Goal: Transaction & Acquisition: Purchase product/service

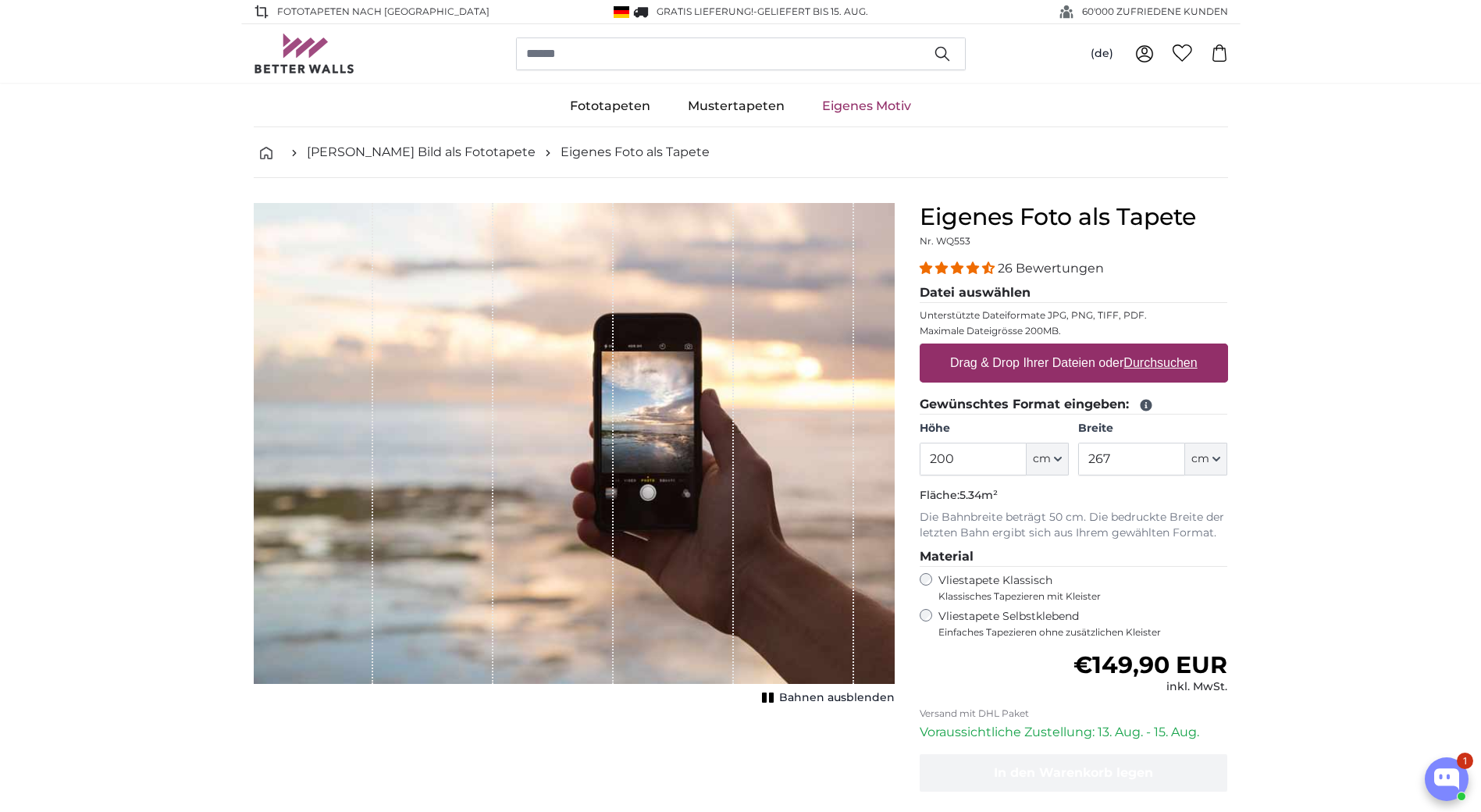
click at [1176, 361] on u "Durchsuchen" at bounding box center [1160, 362] width 74 height 13
click at [1176, 348] on input "Drag & Drop Ihrer Dateien oder Durchsuchen" at bounding box center [1074, 346] width 309 height 5
type input "**********"
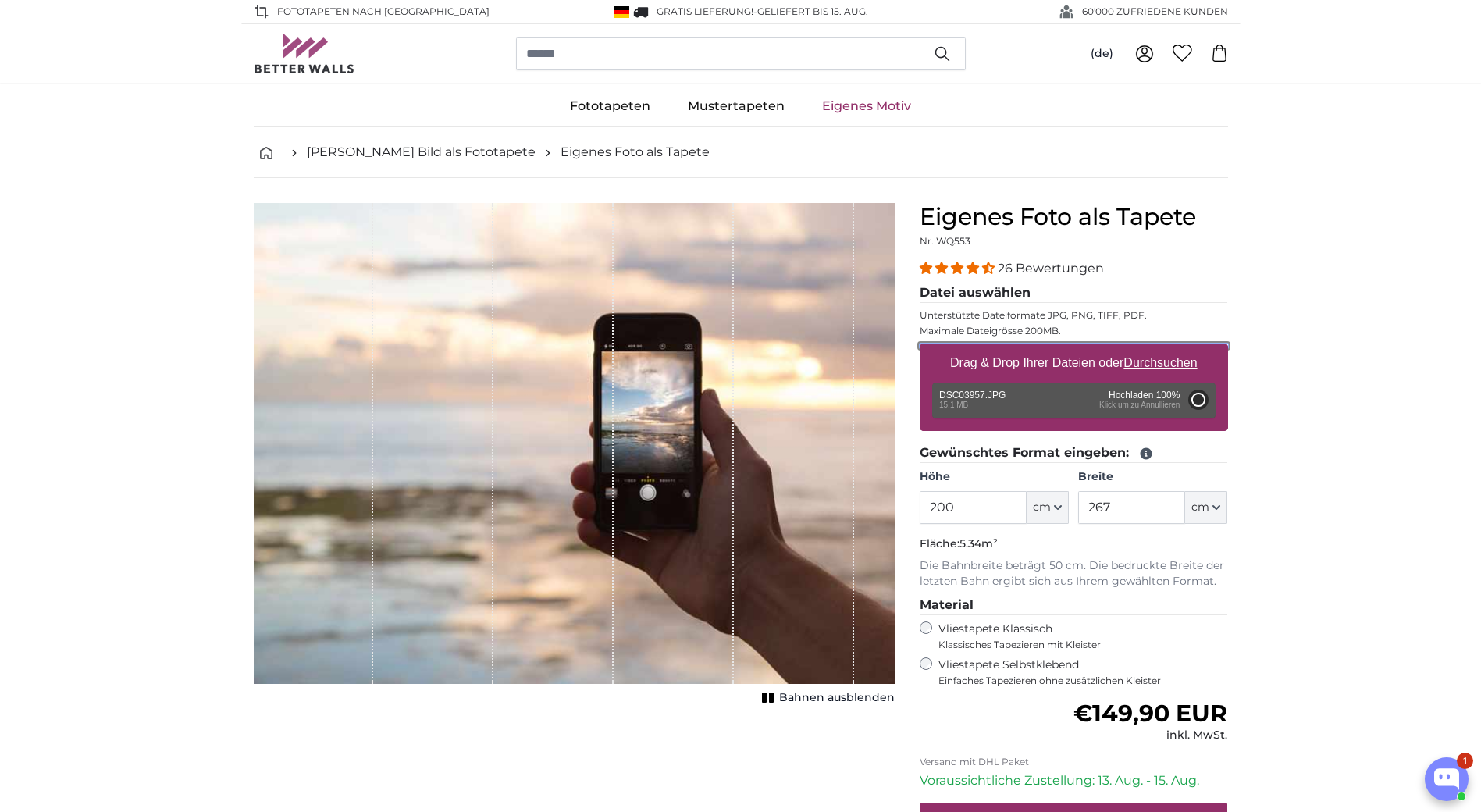
type input "356"
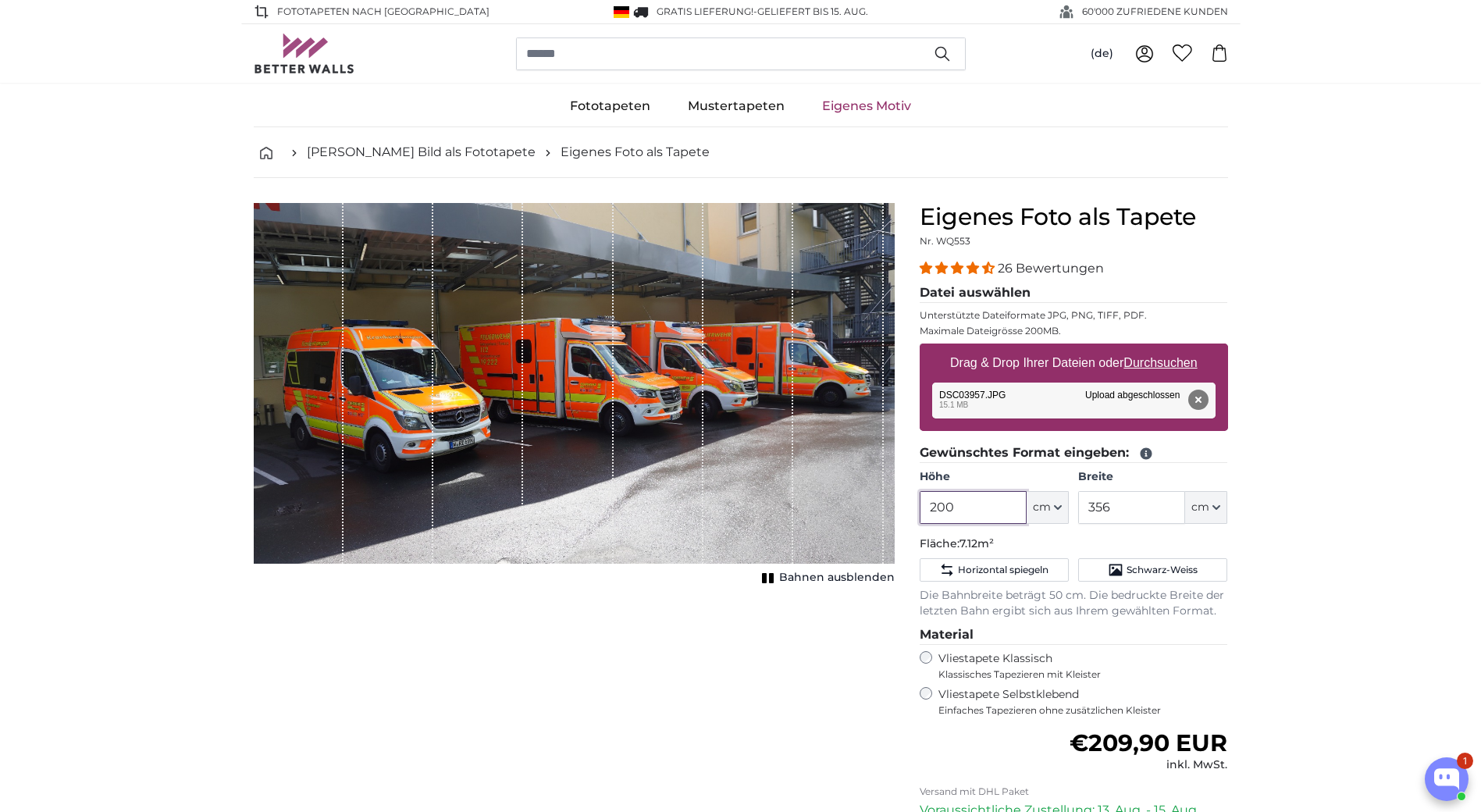
drag, startPoint x: 989, startPoint y: 515, endPoint x: 897, endPoint y: 507, distance: 92.3
click at [897, 507] on product-detail "Abbrechen Bild zuschneiden Bahnen ausblenden Eigenes Foto als Tapete Nr. WQ553 …" at bounding box center [741, 581] width 999 height 806
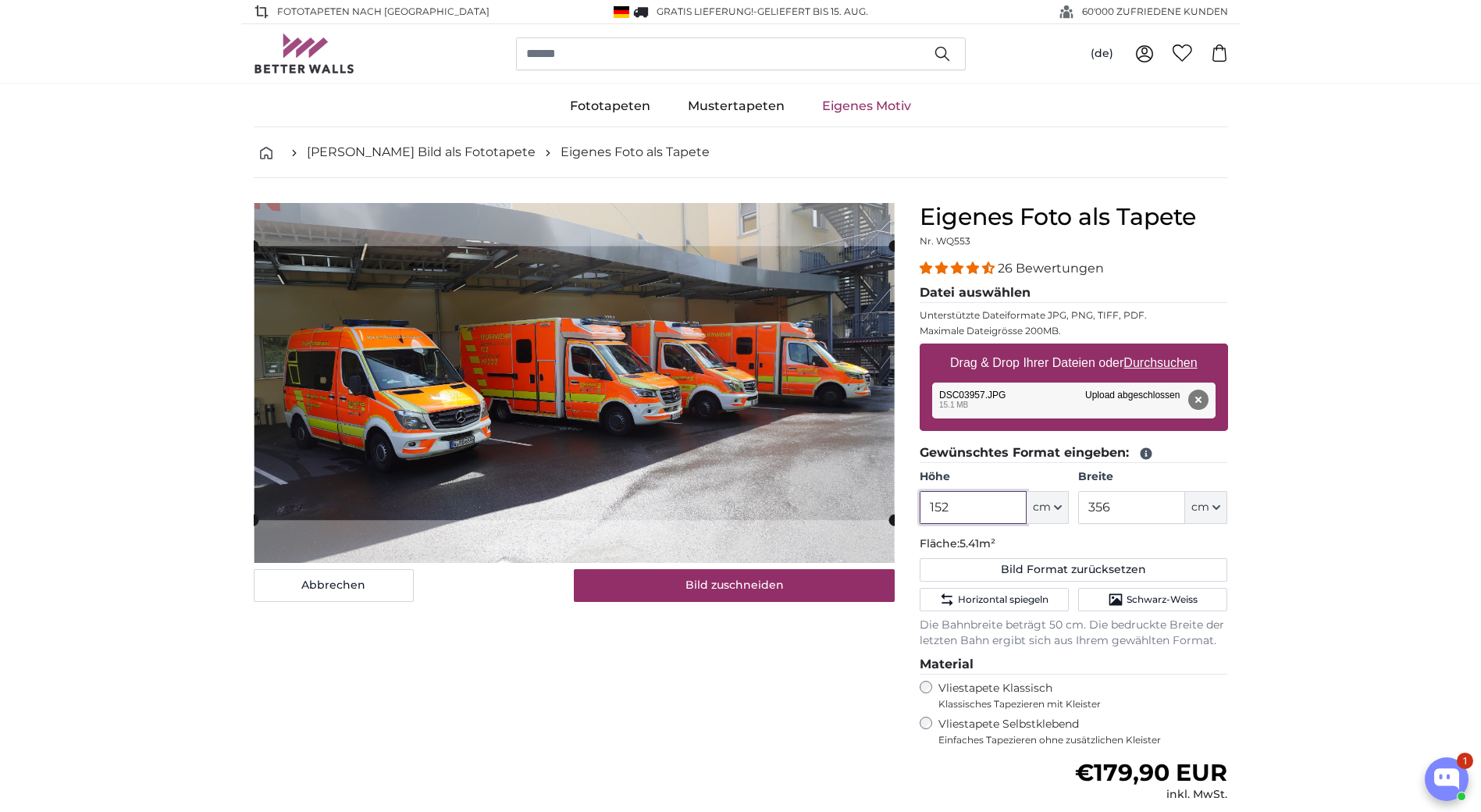
type input "152"
drag, startPoint x: 1110, startPoint y: 507, endPoint x: 1023, endPoint y: 496, distance: 87.7
click at [1023, 496] on div "Höhe 152 ft cm Centimeter (cm) Inches (inch) Feet (ft. in.) Breite 356 ft cm Ce…" at bounding box center [1074, 496] width 309 height 55
type input "448"
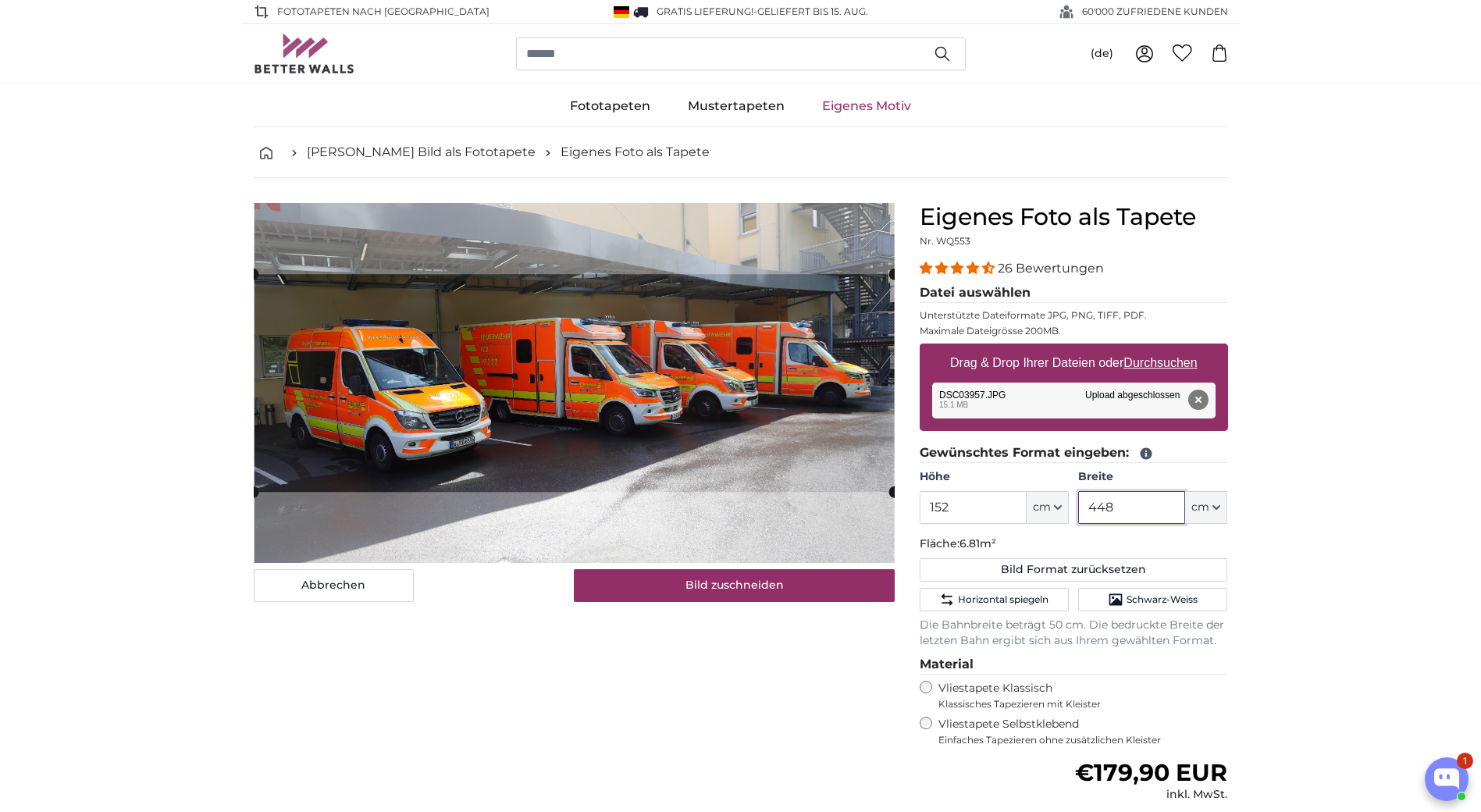
type input "448"
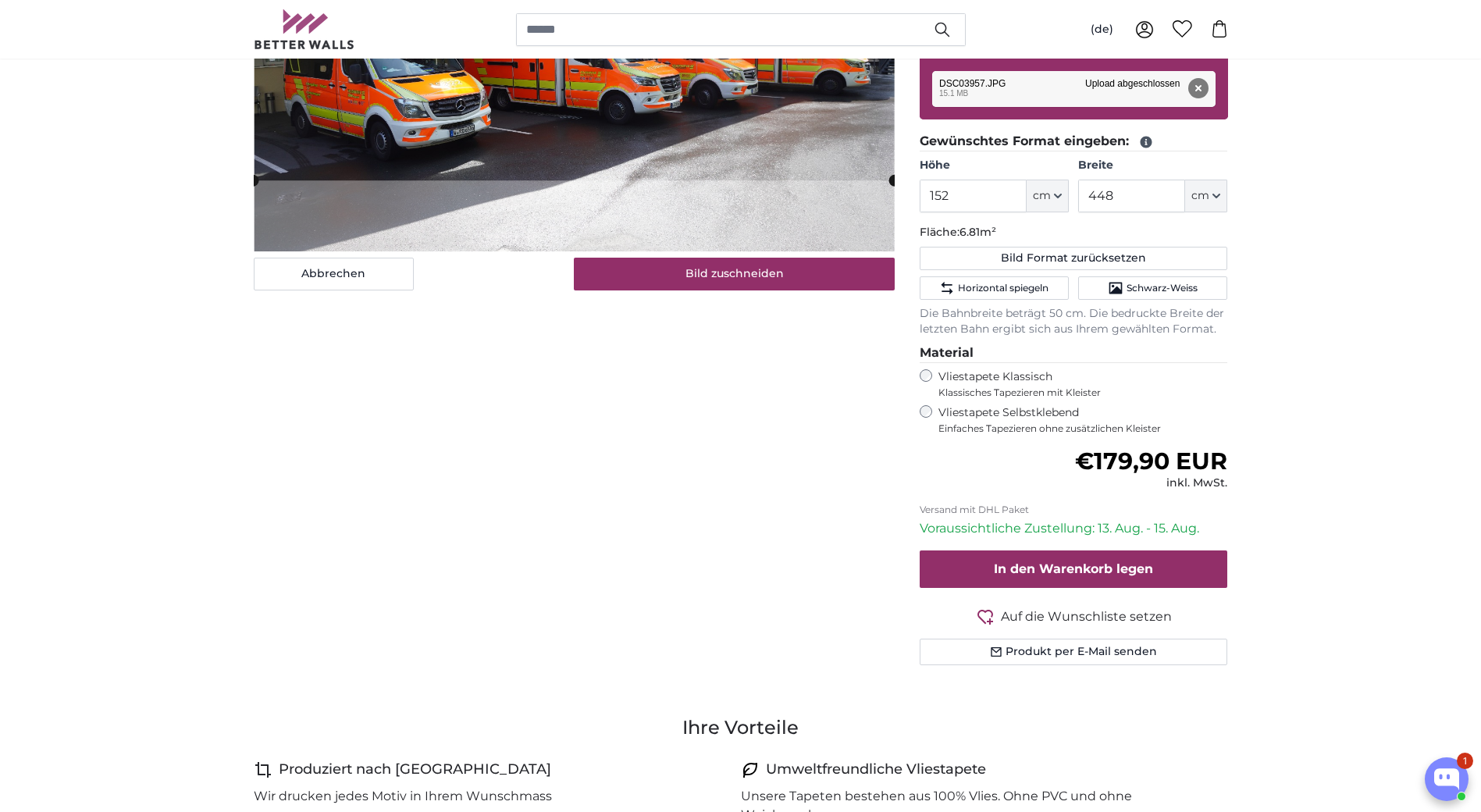
scroll to position [312, 0]
click at [932, 410] on div "Vliestapete Selbstklebend Einfaches Tapezieren ohne zusätzlichen Kleister" at bounding box center [1074, 419] width 309 height 29
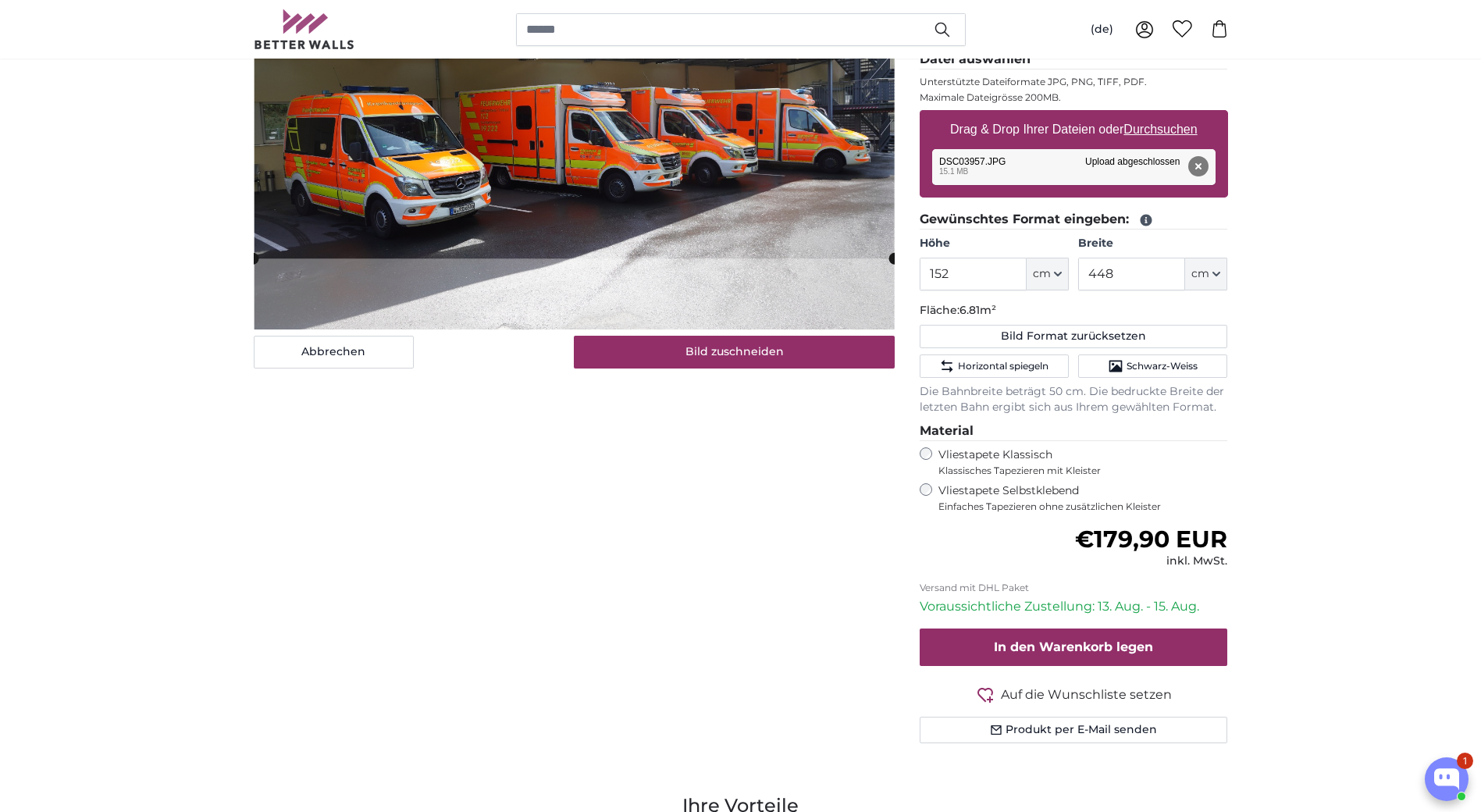
scroll to position [234, 0]
